Goal: Find specific page/section: Find specific page/section

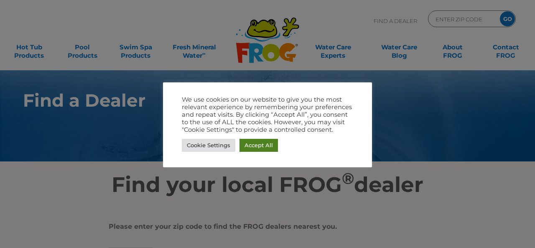
click at [245, 143] on link "Accept All" at bounding box center [259, 145] width 38 height 13
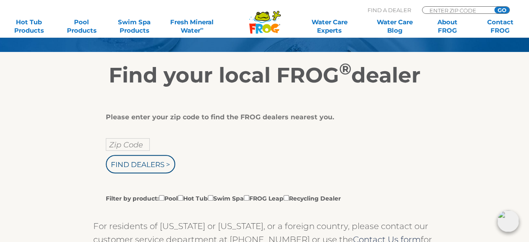
scroll to position [125, 0]
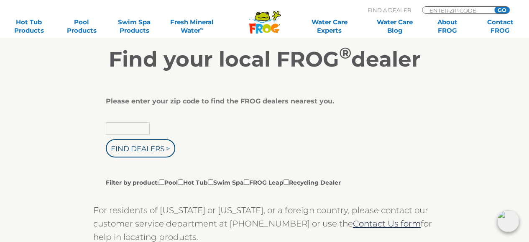
click at [131, 124] on input "text" at bounding box center [128, 128] width 44 height 13
type input "40324"
click at [137, 149] on input "Find Dealers >" at bounding box center [140, 148] width 69 height 18
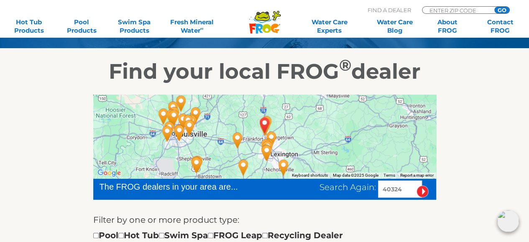
scroll to position [125, 0]
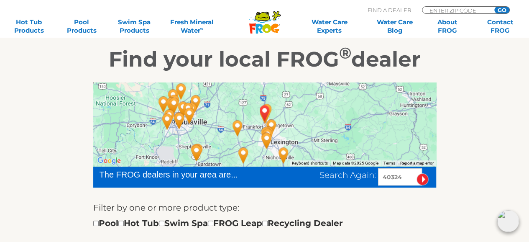
click at [267, 138] on img "Geddes Pools Inc - 20 miles away." at bounding box center [266, 140] width 19 height 23
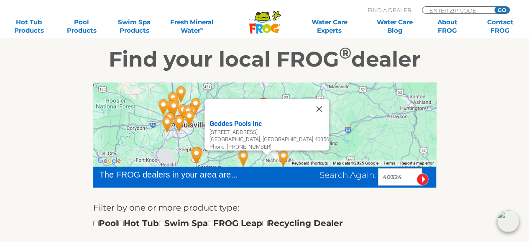
click at [317, 102] on button "Close" at bounding box center [319, 109] width 20 height 20
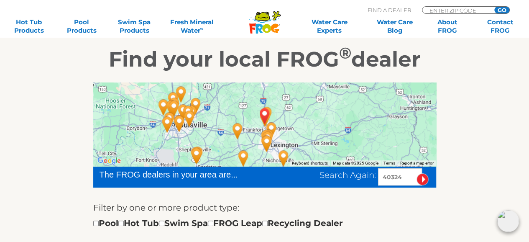
click at [269, 125] on img "GEORGETOWN, KY 40324" at bounding box center [264, 116] width 19 height 23
click at [263, 112] on img "GEORGETOWN, KY 40324" at bounding box center [264, 116] width 19 height 23
click at [268, 110] on img "GEORGETOWN, KY 40324" at bounding box center [264, 116] width 19 height 23
click at [268, 109] on img "GEORGETOWN, KY 40324" at bounding box center [264, 116] width 19 height 23
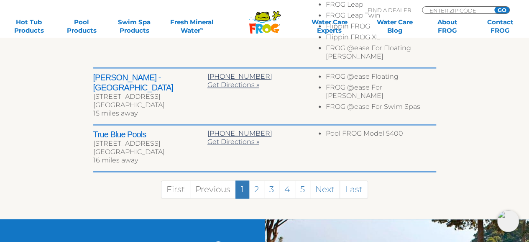
scroll to position [627, 0]
